Goal: Task Accomplishment & Management: Manage account settings

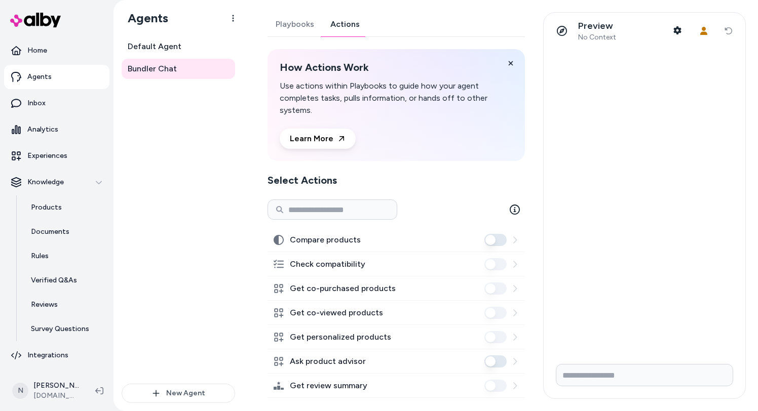
scroll to position [91, 0]
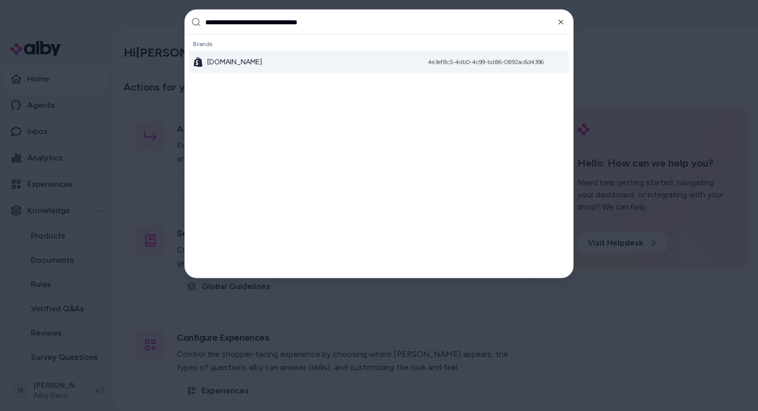
type input "**********"
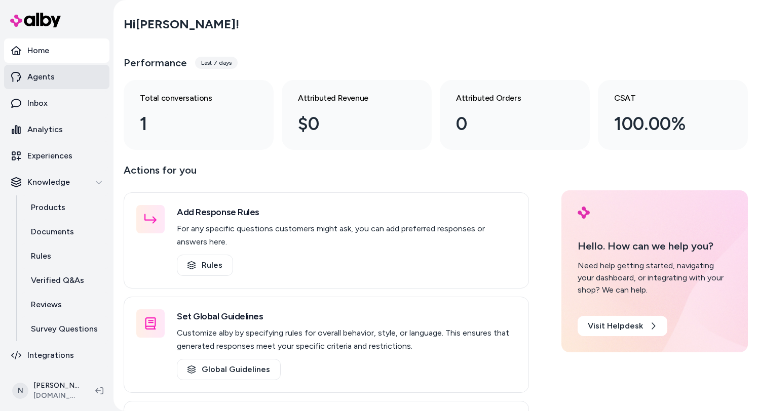
click at [72, 73] on link "Agents" at bounding box center [56, 77] width 105 height 24
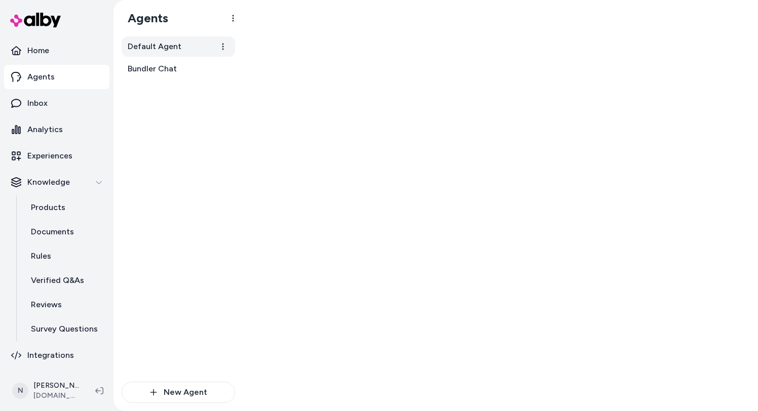
click at [186, 47] on link "Default Agent" at bounding box center [178, 46] width 113 height 20
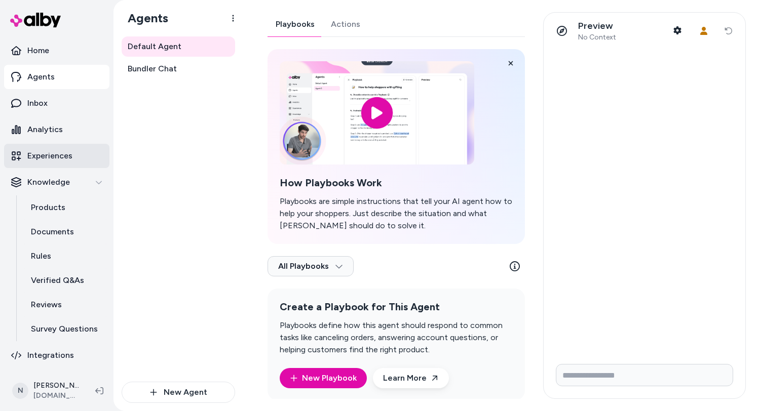
click at [49, 155] on p "Experiences" at bounding box center [49, 156] width 45 height 12
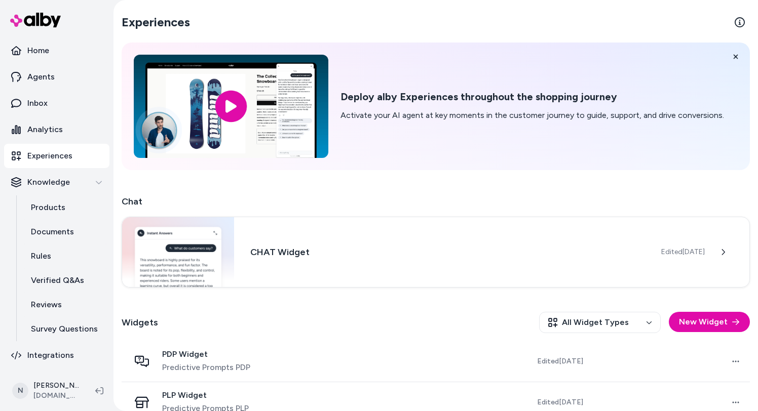
scroll to position [20, 0]
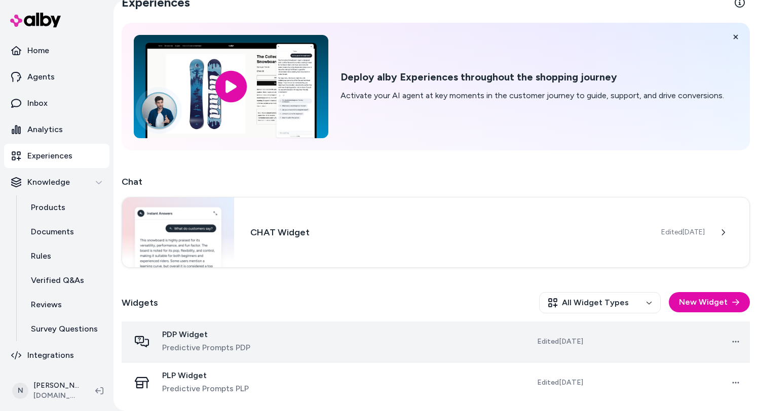
click at [238, 348] on span "Predictive Prompts PDP" at bounding box center [206, 348] width 88 height 12
click at [277, 340] on div "PDP Widget Predictive Prompts PDP" at bounding box center [212, 342] width 165 height 24
click at [224, 350] on span "Predictive Prompts PDP" at bounding box center [206, 348] width 88 height 12
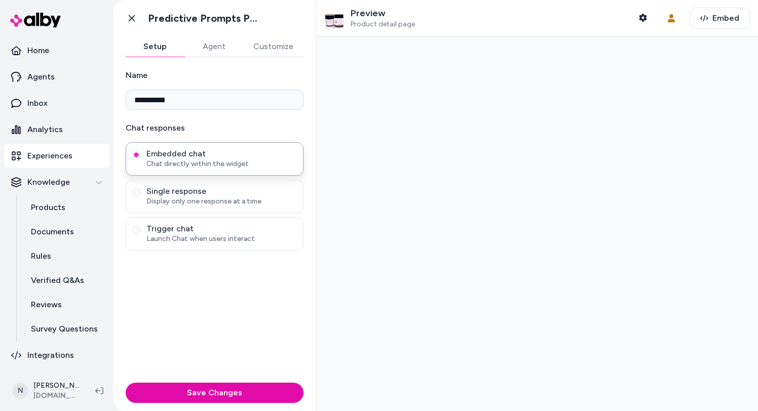
click at [215, 44] on button "Agent" at bounding box center [213, 46] width 59 height 20
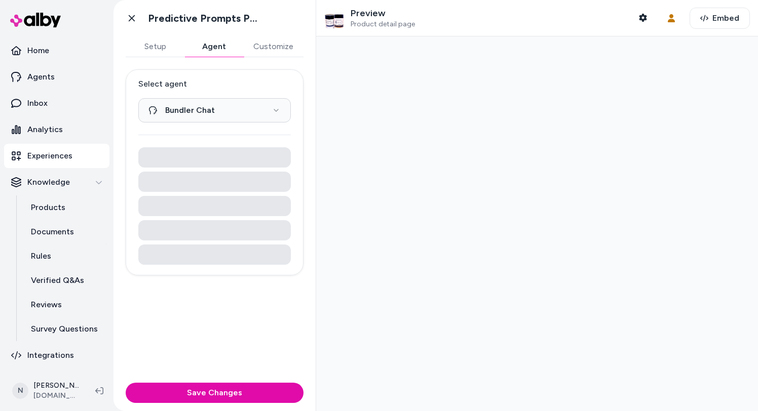
click at [48, 157] on p "Experiences" at bounding box center [49, 156] width 45 height 12
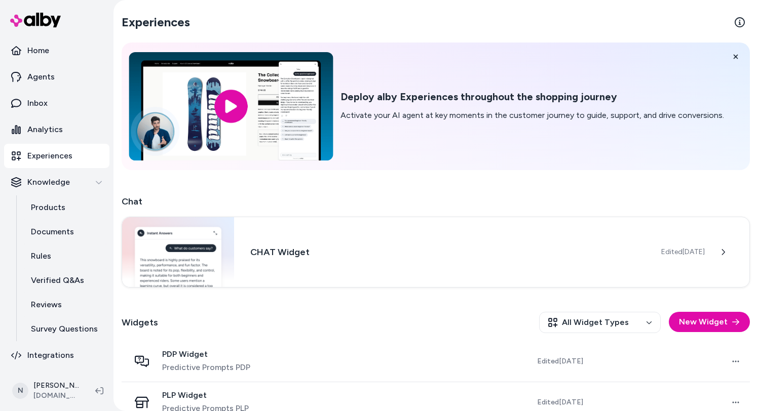
scroll to position [20, 0]
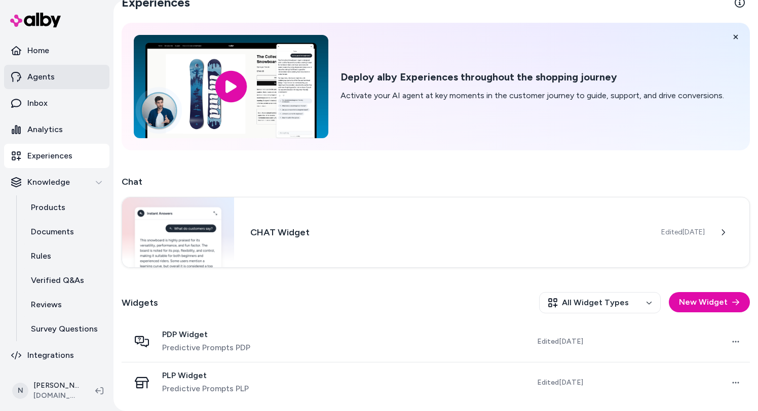
click at [67, 81] on link "Agents" at bounding box center [56, 77] width 105 height 24
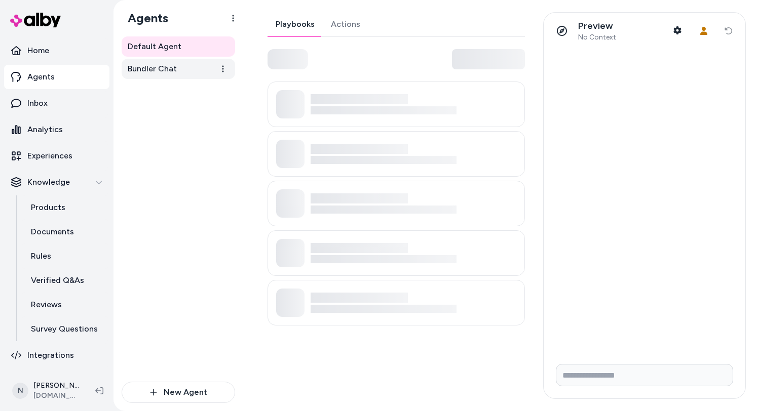
click at [179, 79] on link "Bundler Chat" at bounding box center [178, 69] width 113 height 20
click at [169, 70] on span "Bundler Chat" at bounding box center [152, 69] width 49 height 12
click at [173, 71] on span "Bundler Chat" at bounding box center [152, 69] width 49 height 12
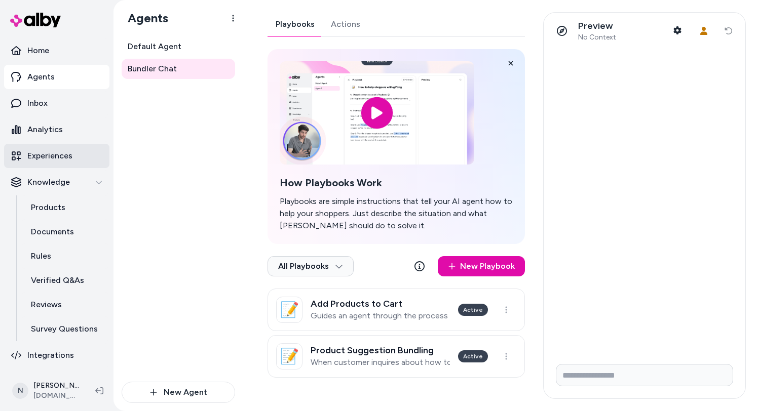
click at [50, 161] on p "Experiences" at bounding box center [49, 156] width 45 height 12
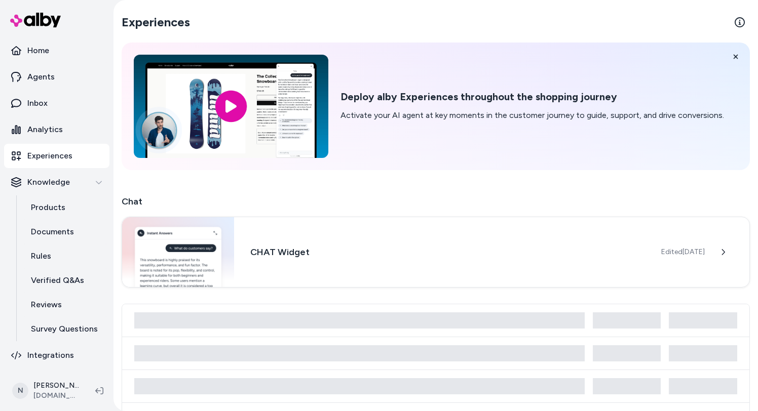
scroll to position [20, 0]
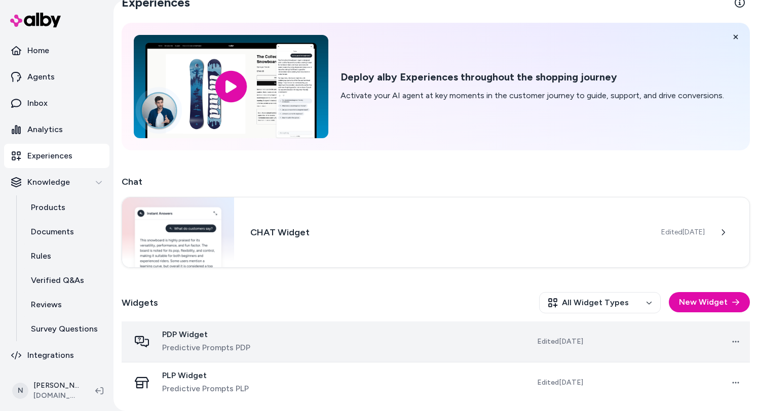
click at [223, 344] on span "Predictive Prompts PDP" at bounding box center [206, 348] width 88 height 12
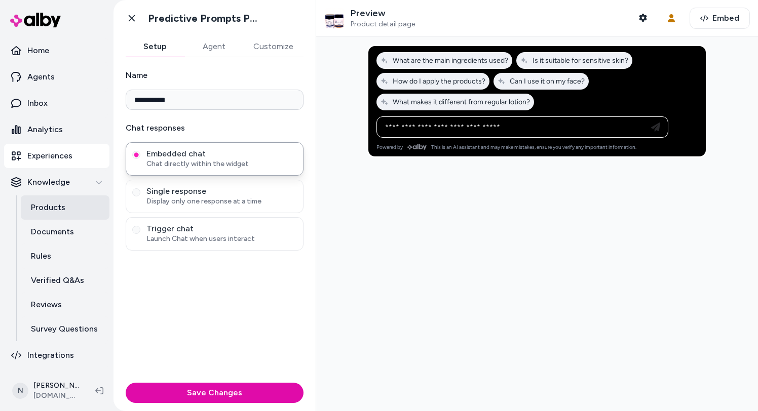
click at [79, 209] on link "Products" at bounding box center [65, 208] width 89 height 24
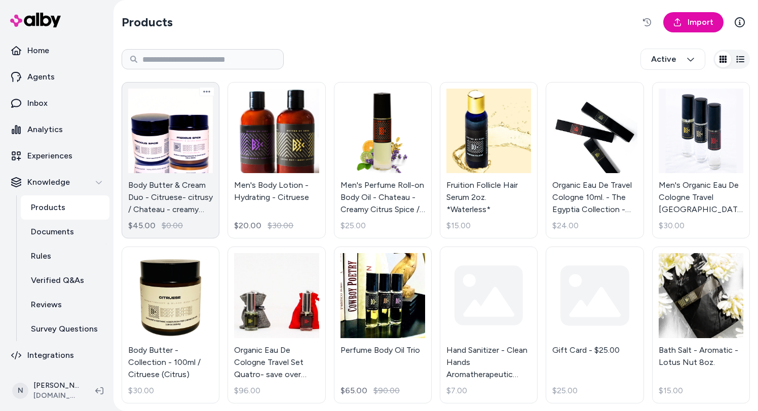
click at [156, 145] on link "Body Butter & Cream Duo - Citruese- citrusy / Chateau - creamy caramel spice mu…" at bounding box center [171, 160] width 98 height 157
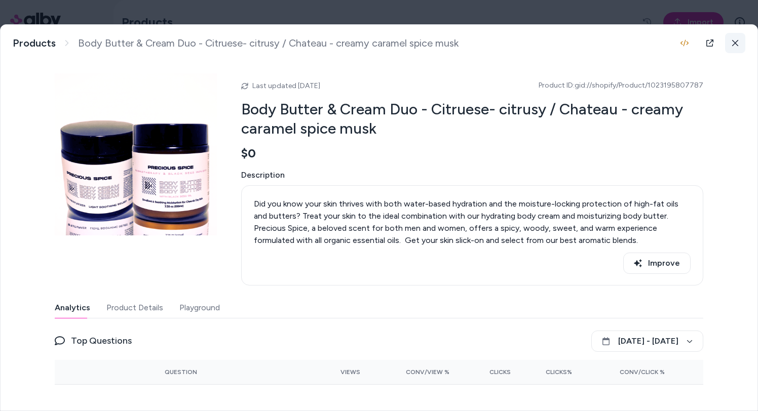
click at [735, 48] on button at bounding box center [735, 43] width 20 height 20
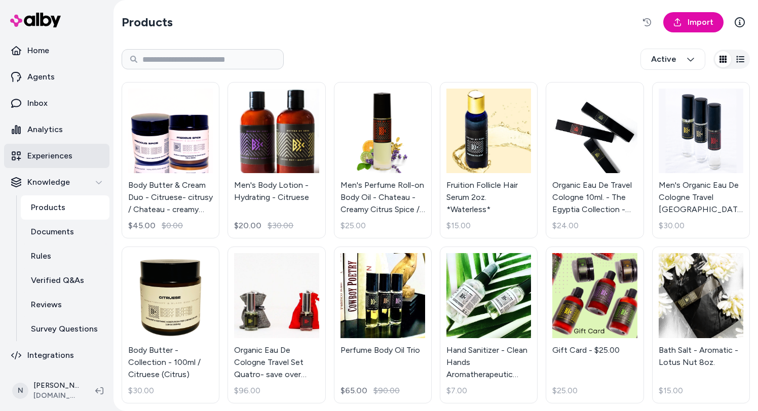
click at [65, 160] on p "Experiences" at bounding box center [49, 156] width 45 height 12
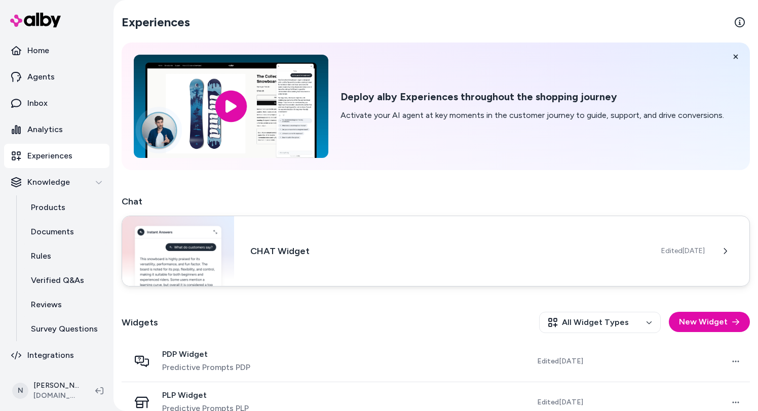
scroll to position [20, 0]
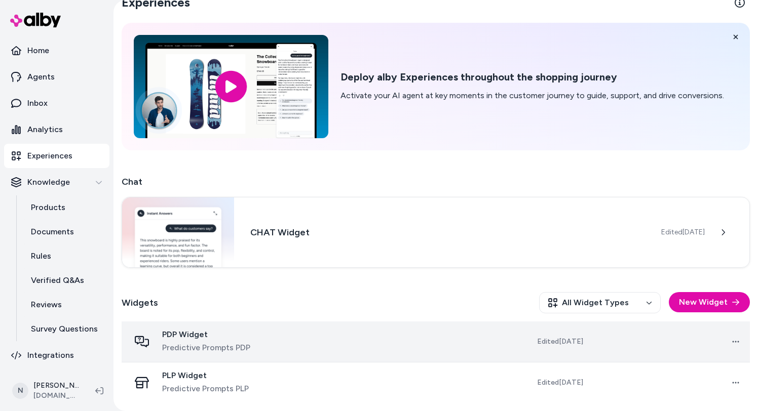
click at [214, 347] on span "Predictive Prompts PDP" at bounding box center [206, 348] width 88 height 12
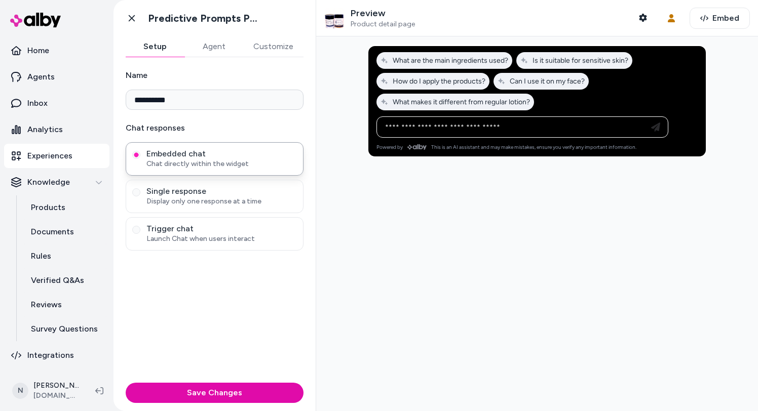
click at [226, 49] on button "Agent" at bounding box center [213, 46] width 59 height 20
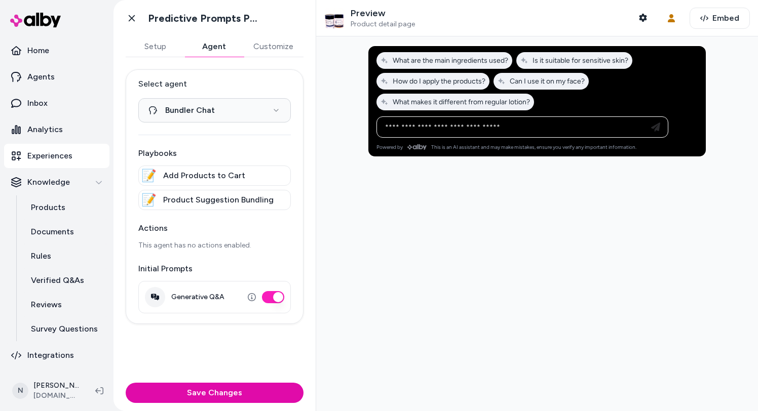
click at [153, 46] on button "Setup" at bounding box center [155, 46] width 59 height 20
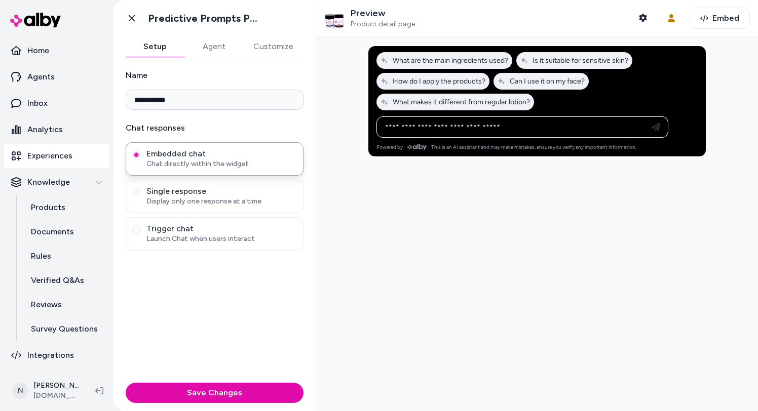
click at [208, 51] on button "Agent" at bounding box center [213, 46] width 59 height 20
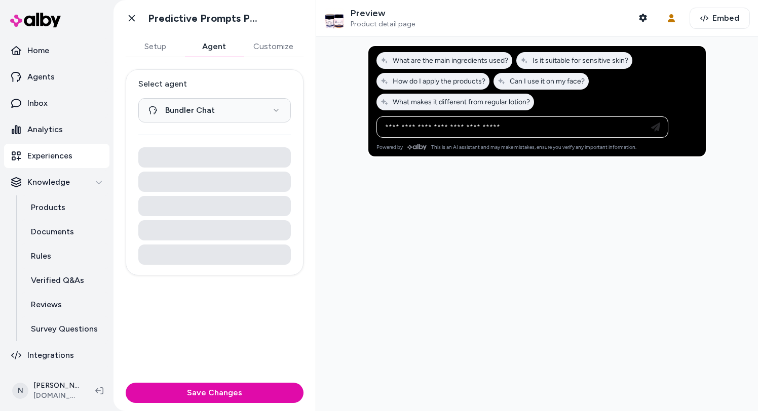
click at [246, 51] on button "Customize" at bounding box center [273, 46] width 60 height 20
click at [225, 49] on button "Agent" at bounding box center [213, 46] width 59 height 20
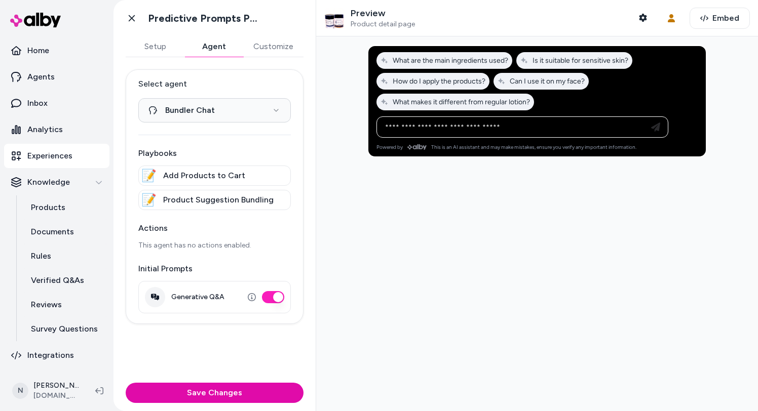
click at [272, 294] on button "Generative Q&A" at bounding box center [273, 297] width 22 height 12
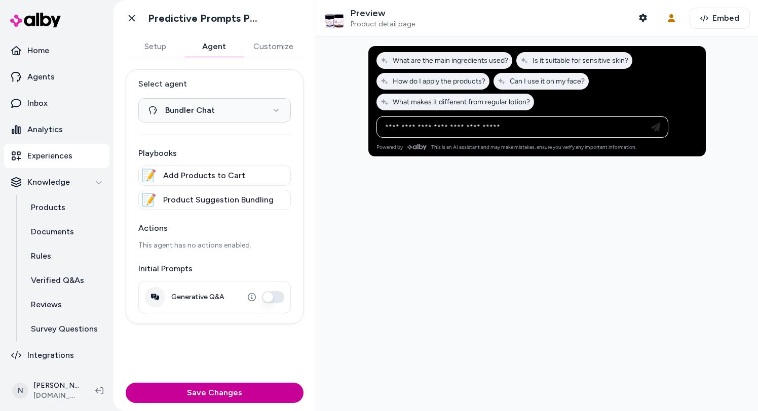
click at [238, 396] on button "Save Changes" at bounding box center [215, 393] width 178 height 20
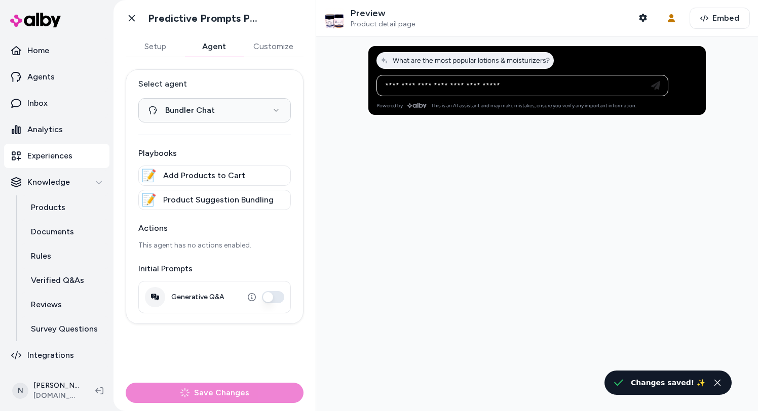
click at [272, 296] on button "Generative Q&A" at bounding box center [273, 297] width 22 height 12
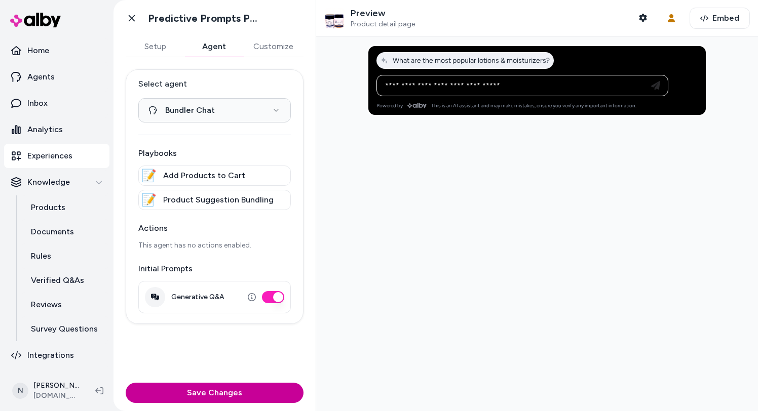
click at [252, 392] on button "Save Changes" at bounding box center [215, 393] width 178 height 20
